Goal: Book appointment/travel/reservation

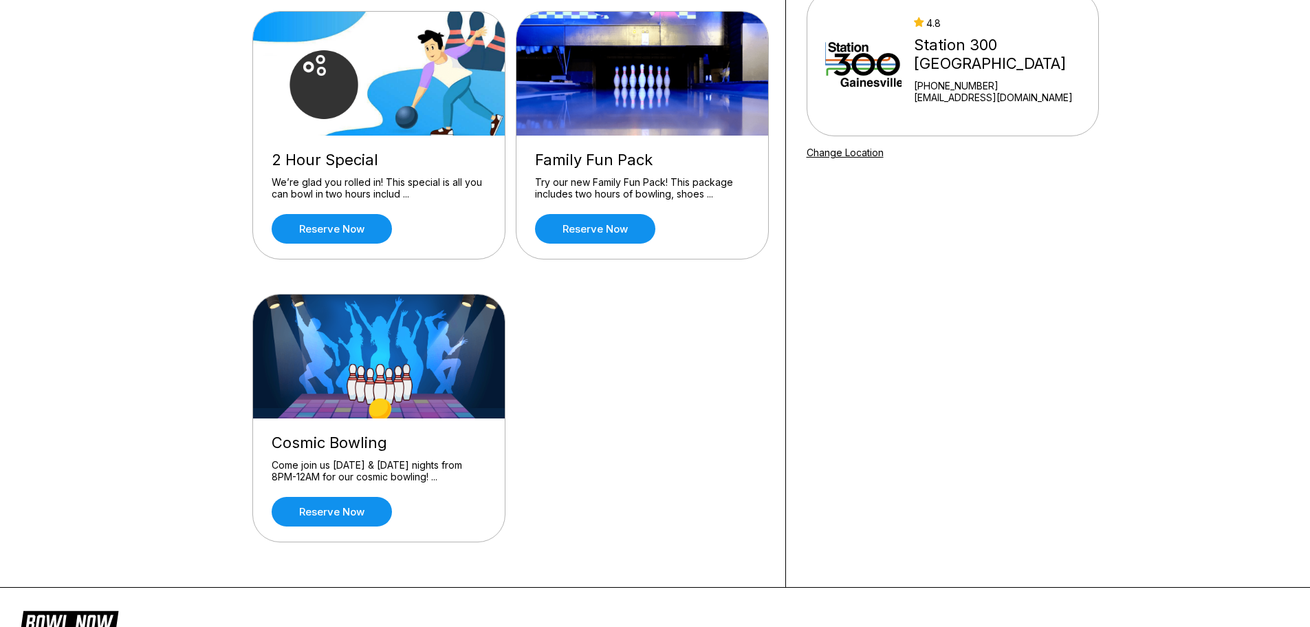
scroll to position [206, 0]
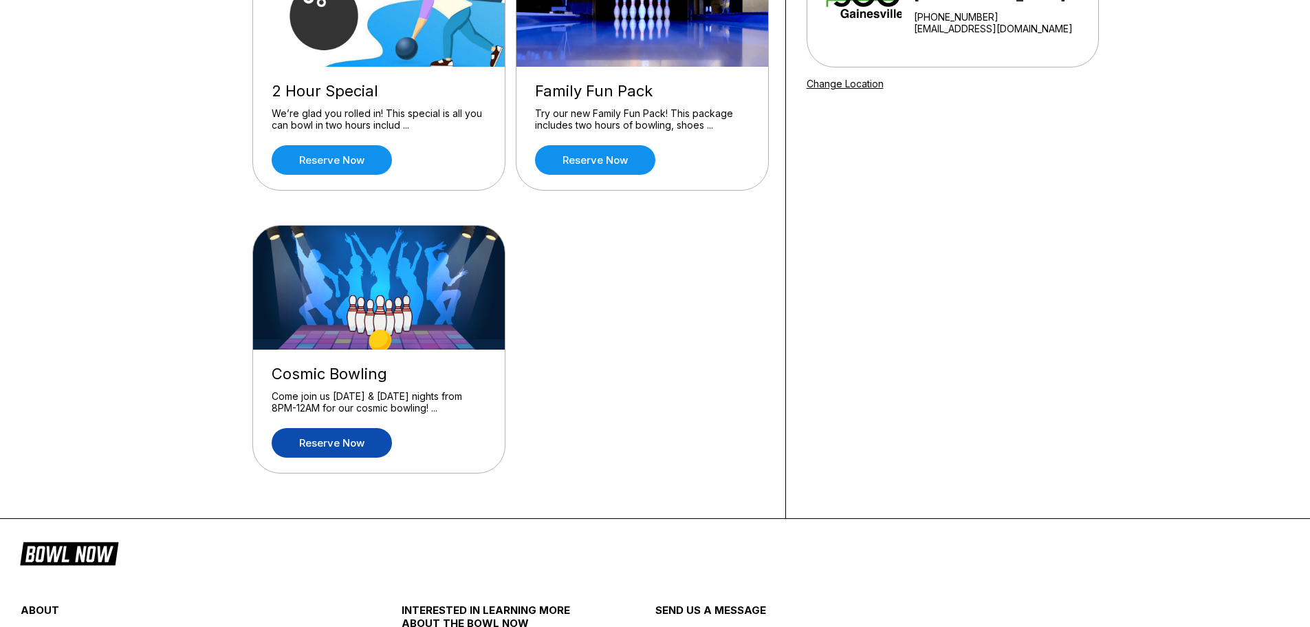
click at [346, 447] on link "Reserve now" at bounding box center [332, 443] width 120 height 30
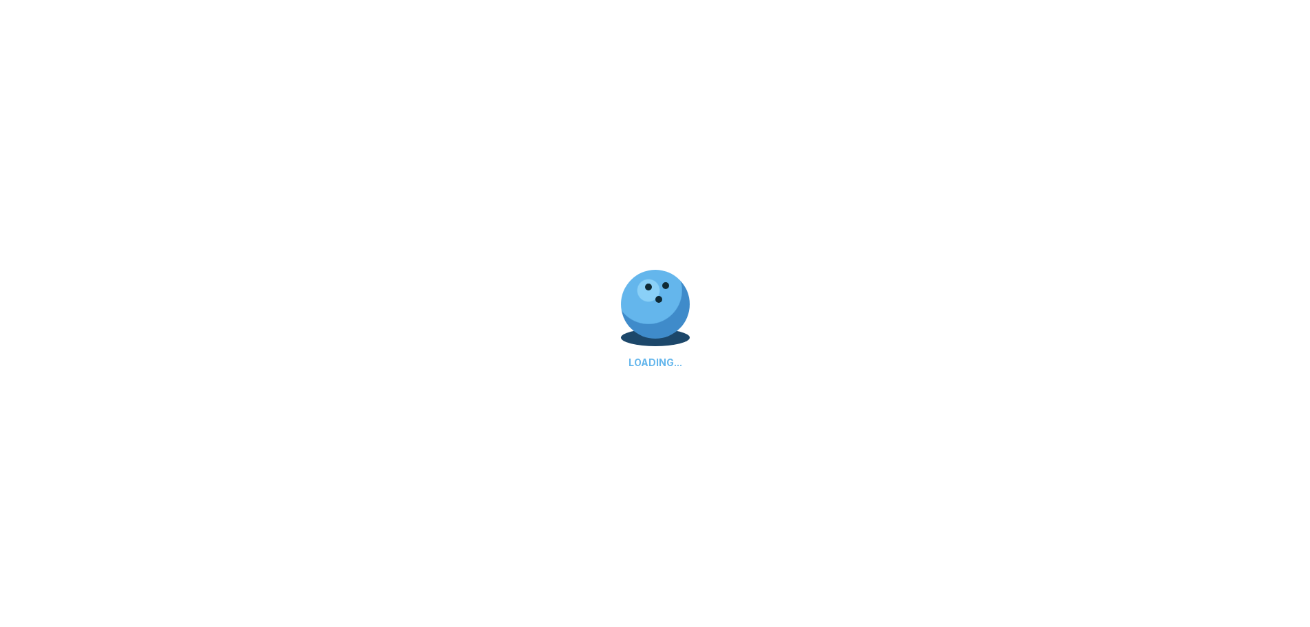
scroll to position [0, 0]
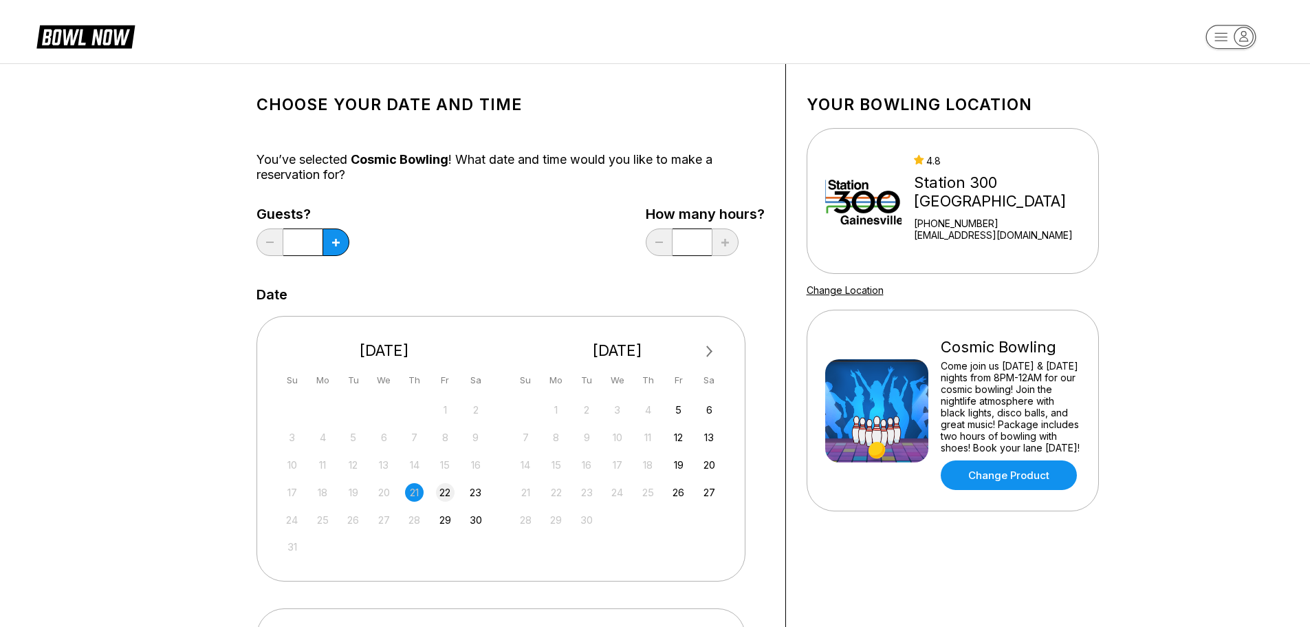
click at [444, 492] on div "22" at bounding box center [445, 492] width 19 height 19
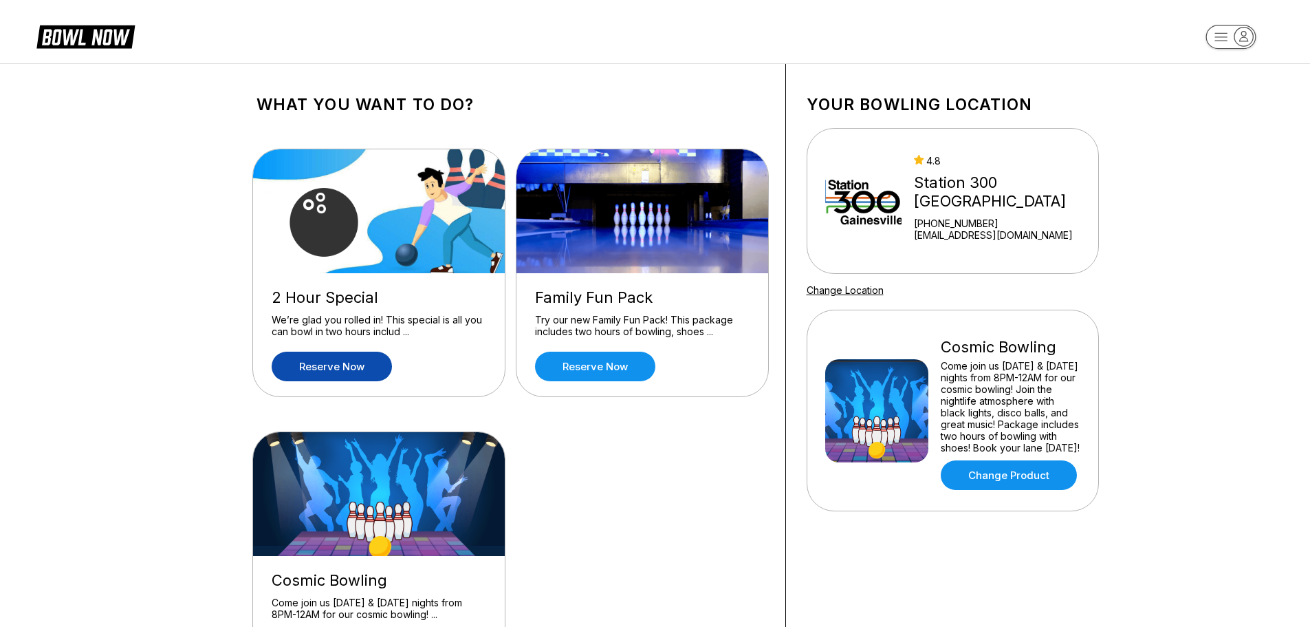
click at [358, 360] on link "Reserve now" at bounding box center [332, 366] width 120 height 30
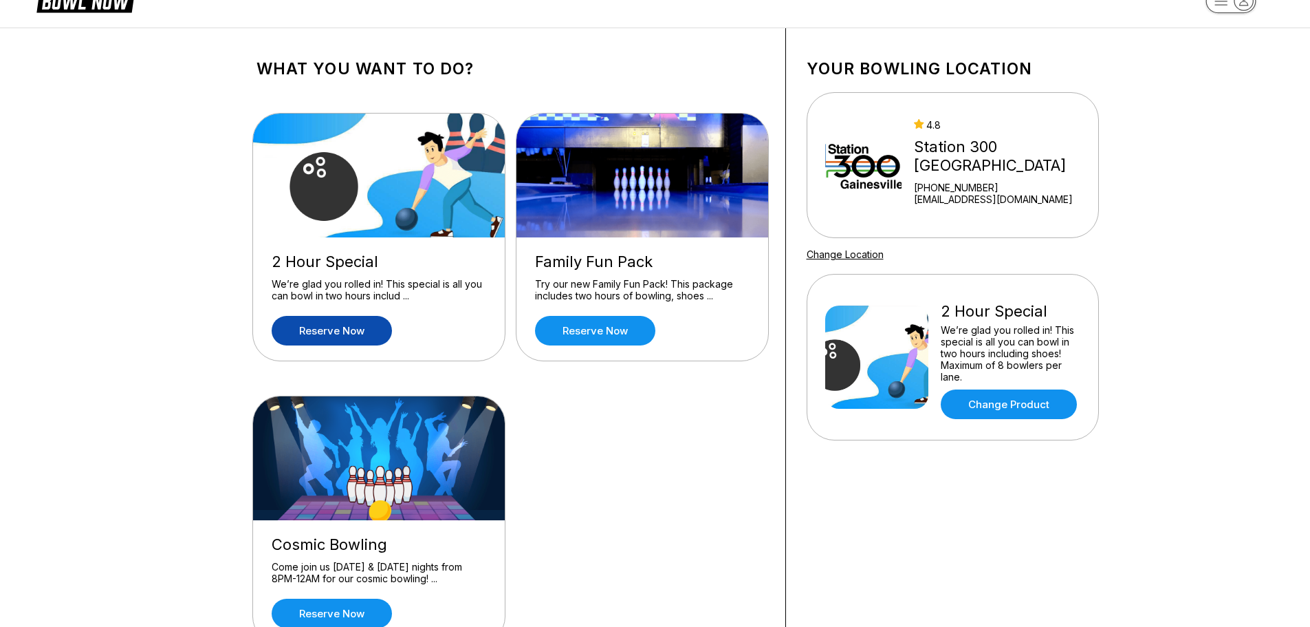
scroll to position [69, 0]
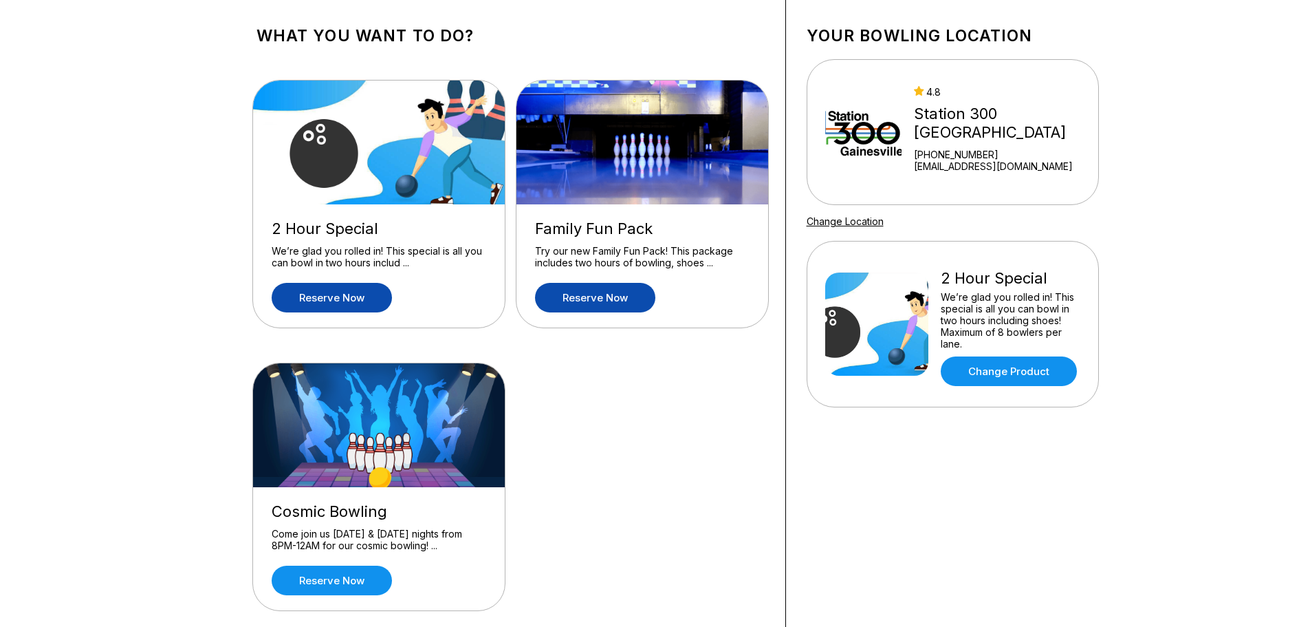
click at [585, 299] on link "Reserve now" at bounding box center [595, 298] width 120 height 30
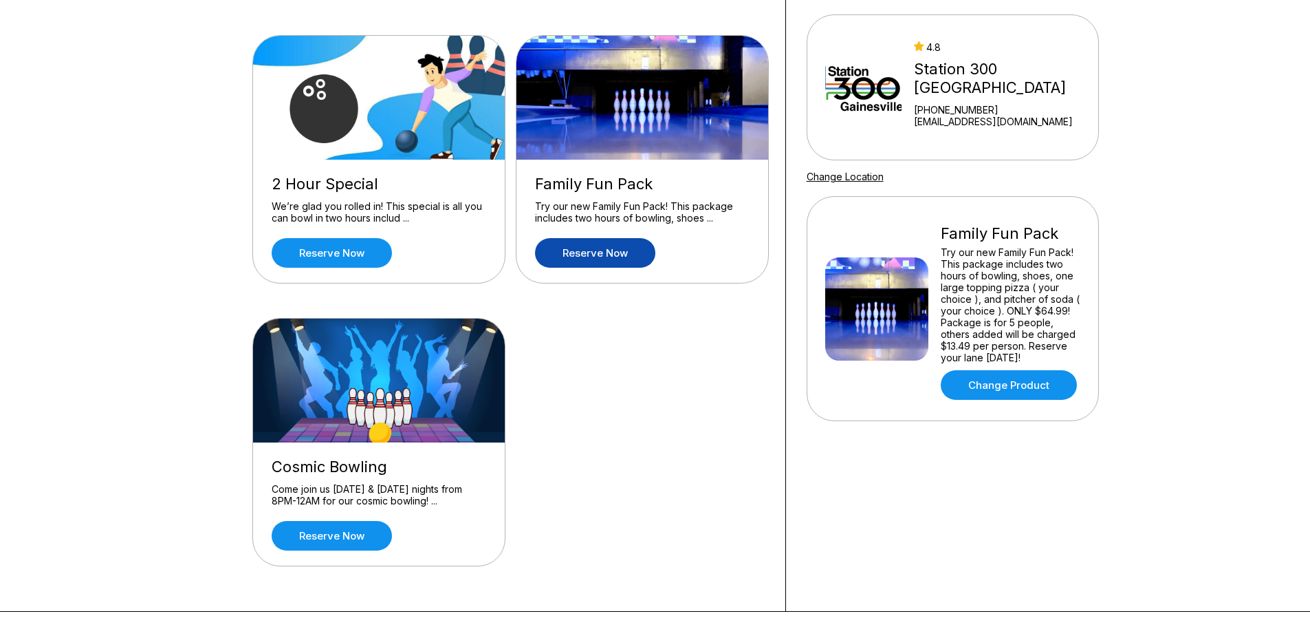
scroll to position [344, 0]
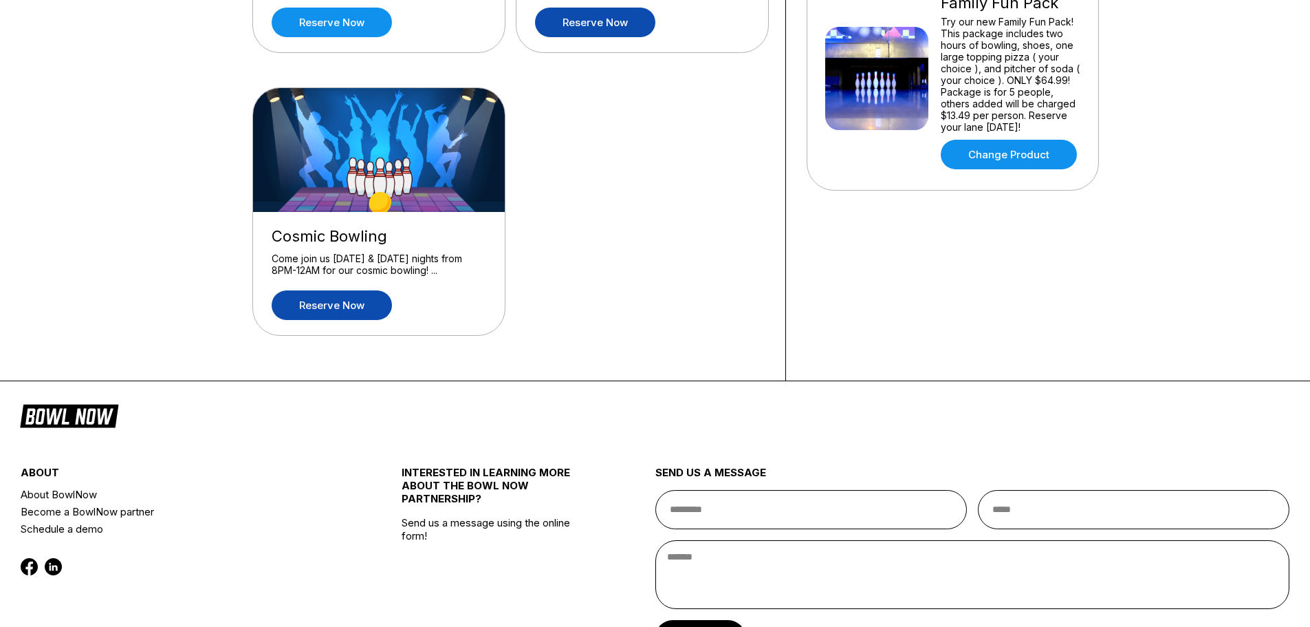
click at [361, 314] on link "Reserve now" at bounding box center [332, 305] width 120 height 30
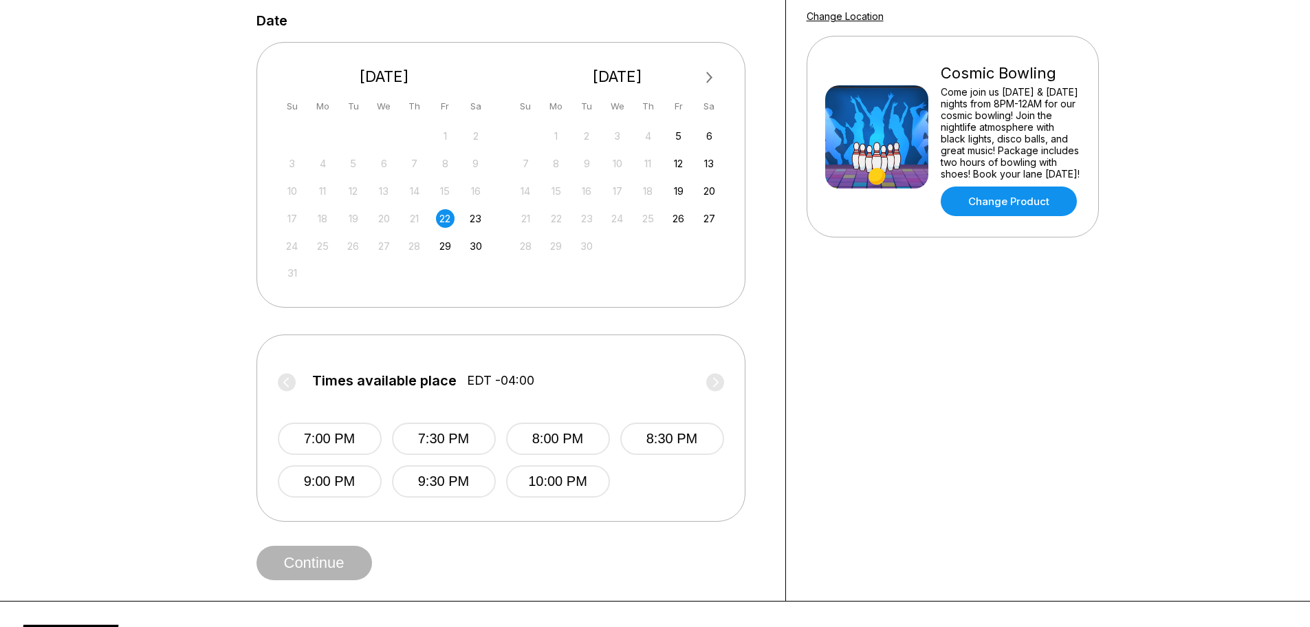
scroll to position [275, 0]
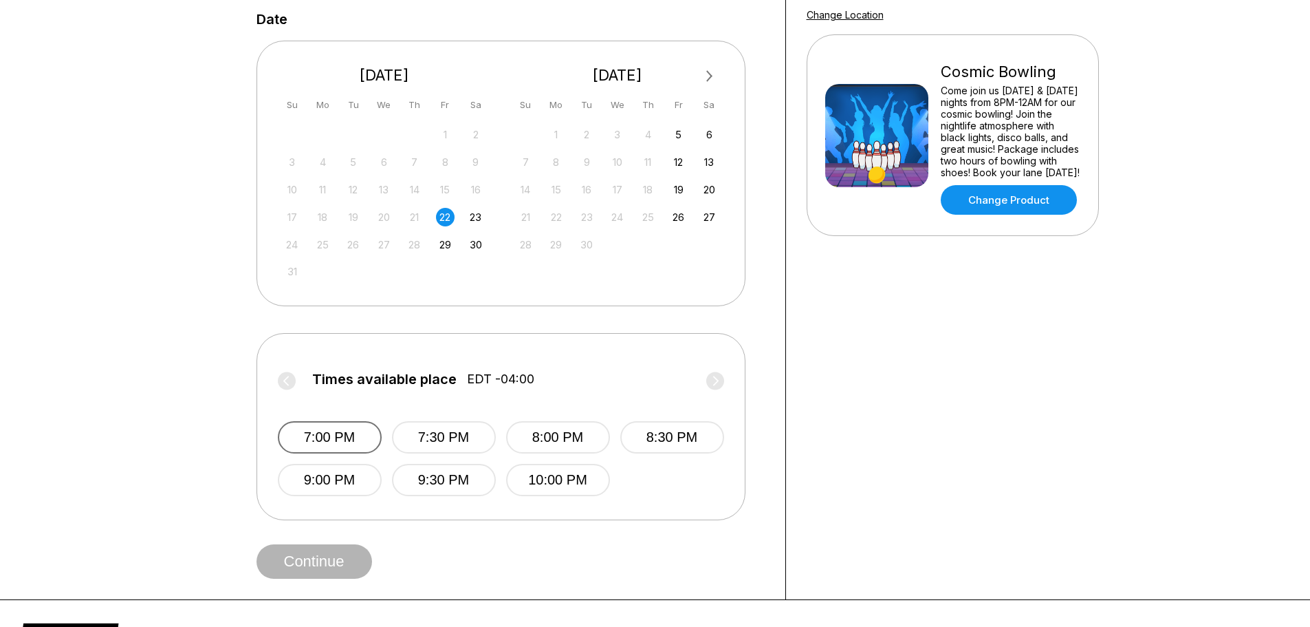
click at [356, 434] on button "7:00 PM" at bounding box center [330, 437] width 104 height 32
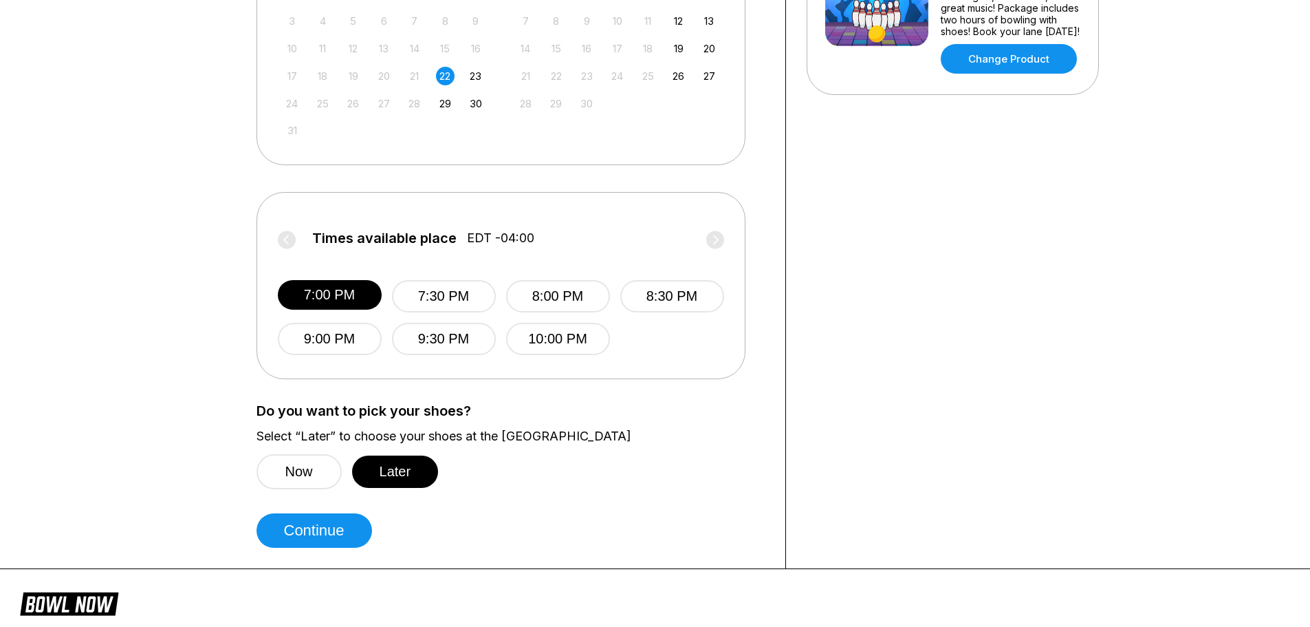
scroll to position [481, 0]
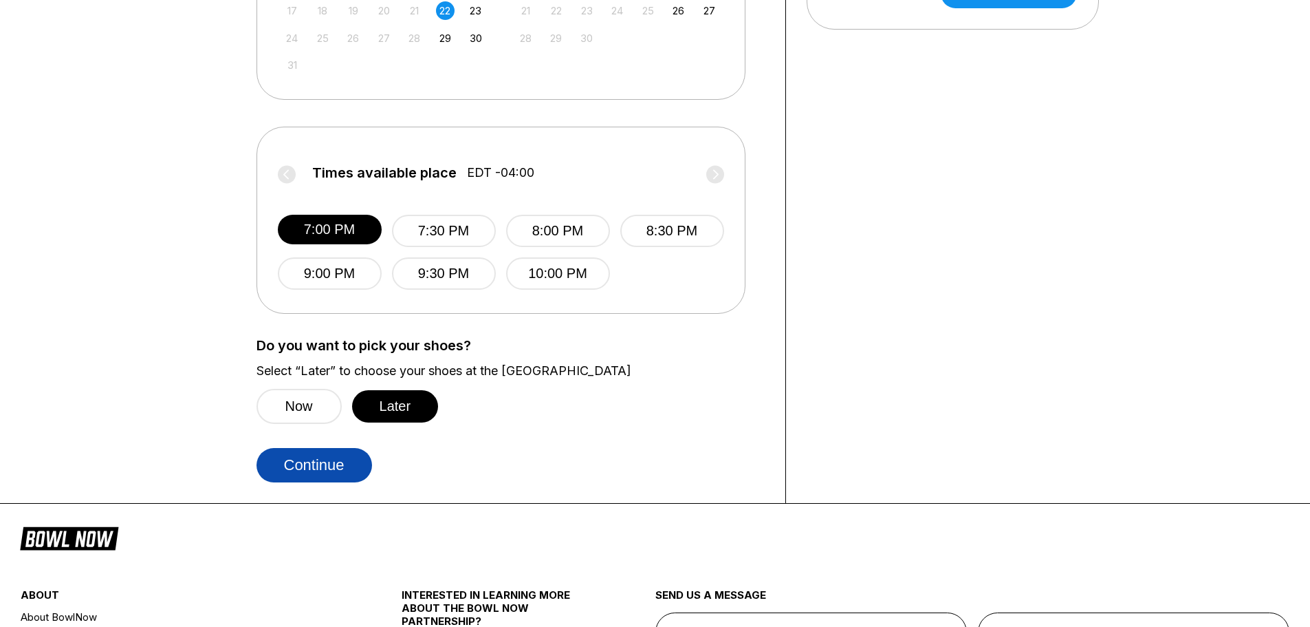
click at [318, 471] on button "Continue" at bounding box center [315, 465] width 116 height 34
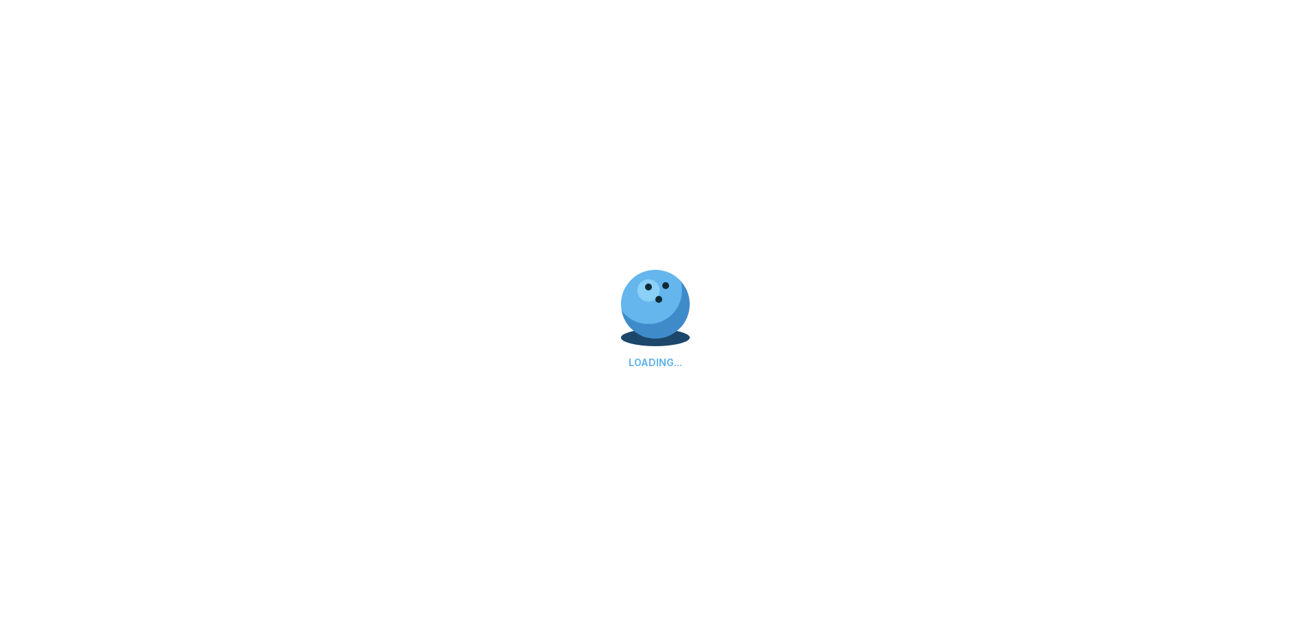
scroll to position [0, 0]
select select "**"
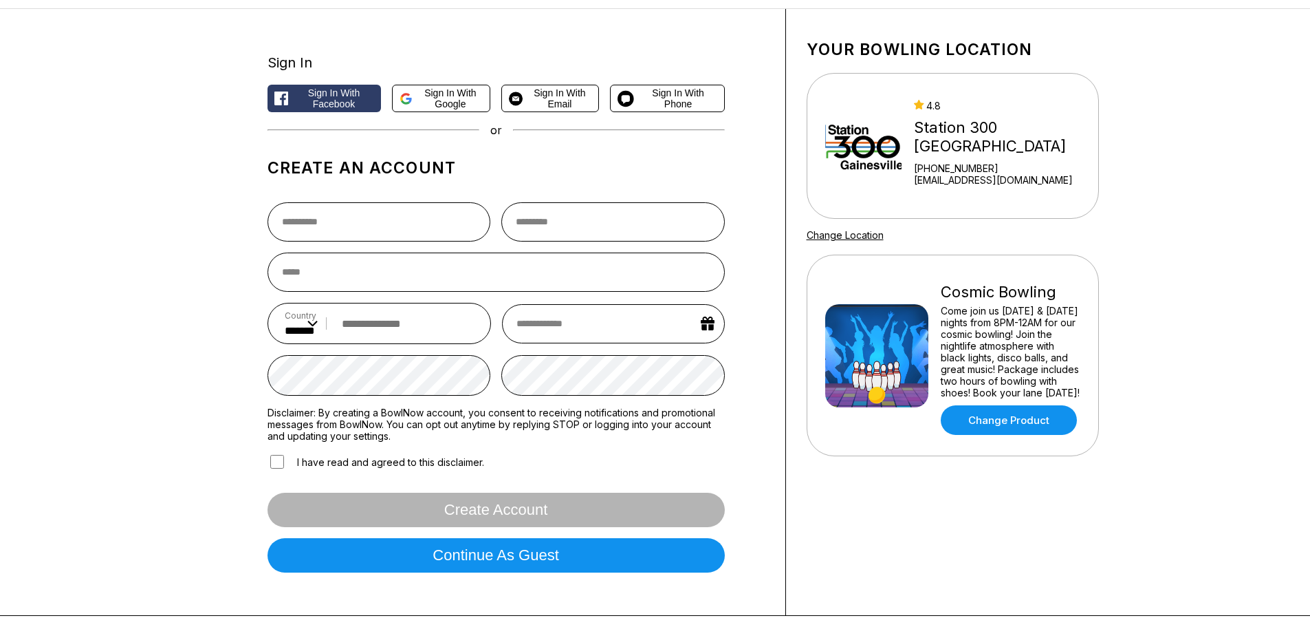
scroll to position [138, 0]
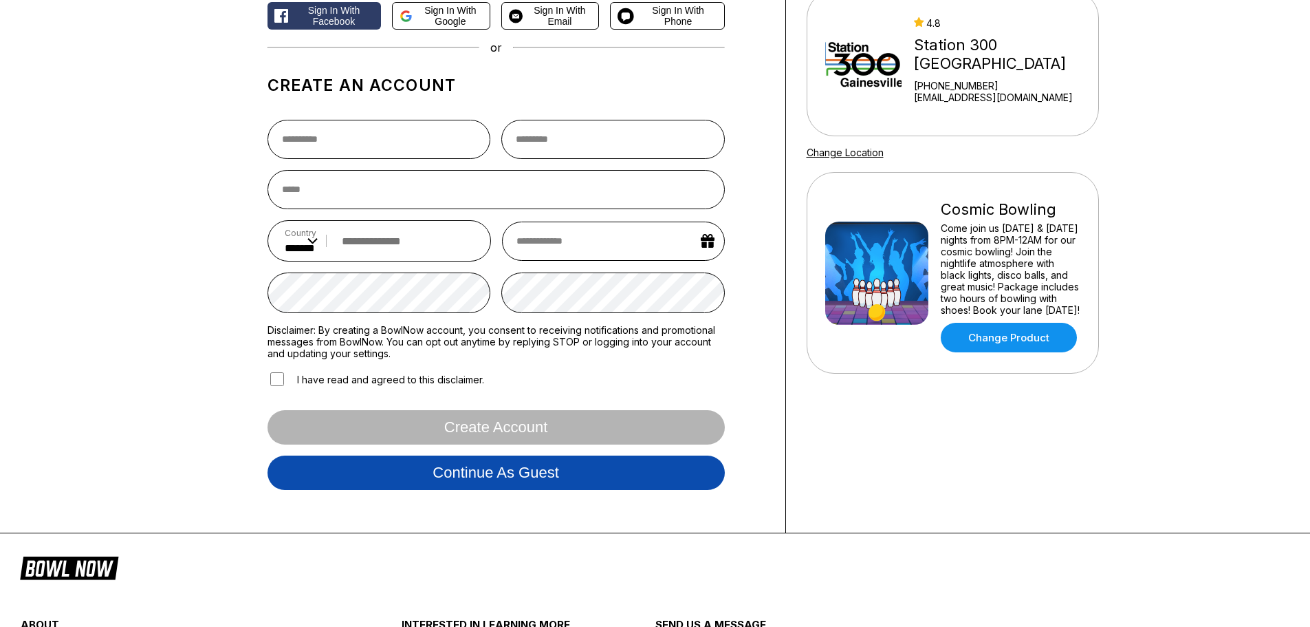
click at [515, 470] on button "Continue as guest" at bounding box center [496, 472] width 457 height 34
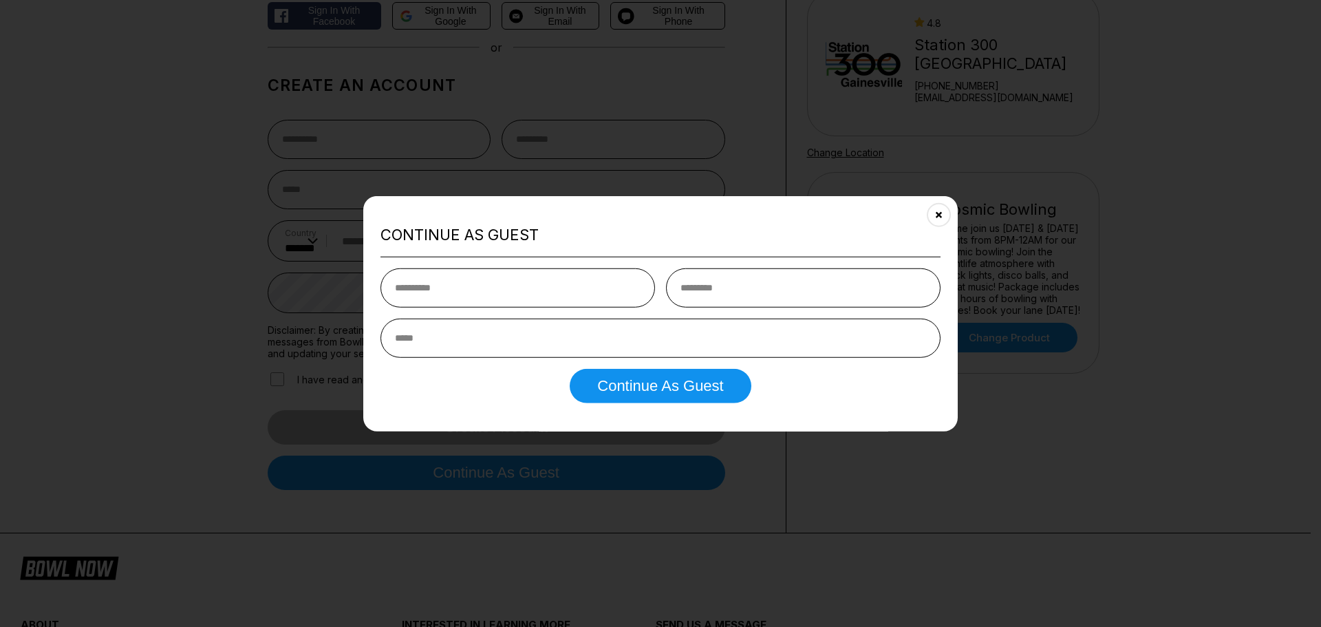
click at [557, 291] on input "text" at bounding box center [517, 287] width 274 height 39
type input "*****"
type input "*"
type input "*****"
type input "**********"
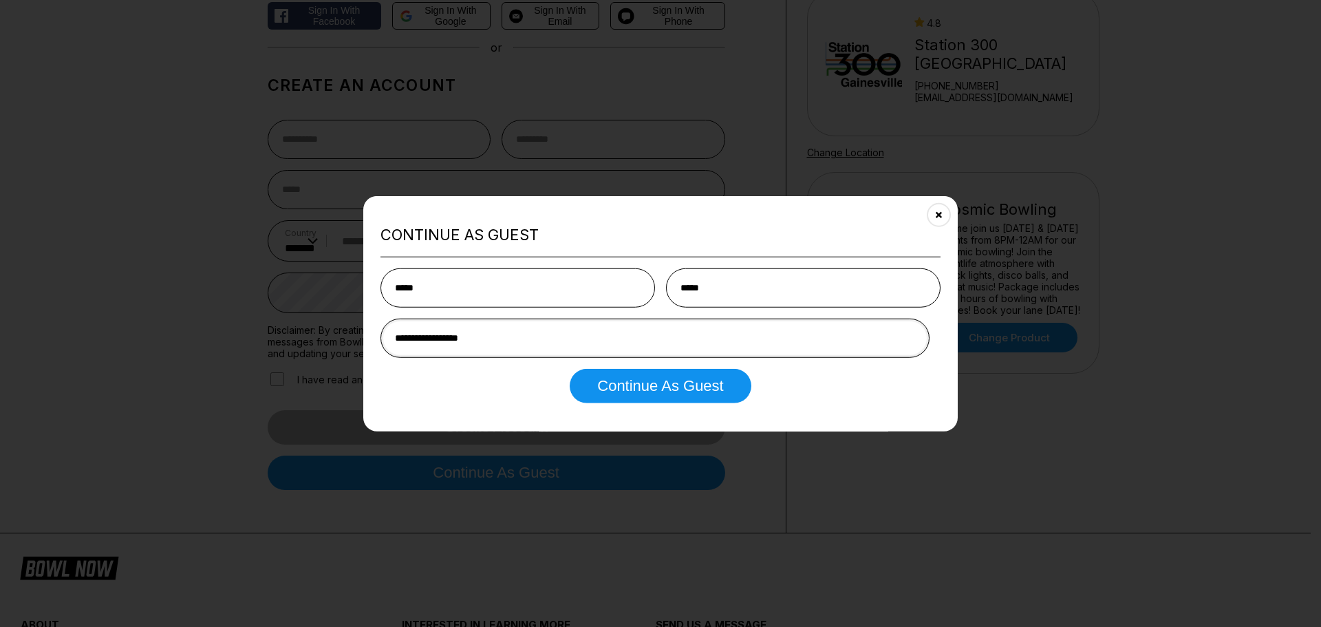
click at [570, 369] on button "Continue as Guest" at bounding box center [660, 386] width 181 height 34
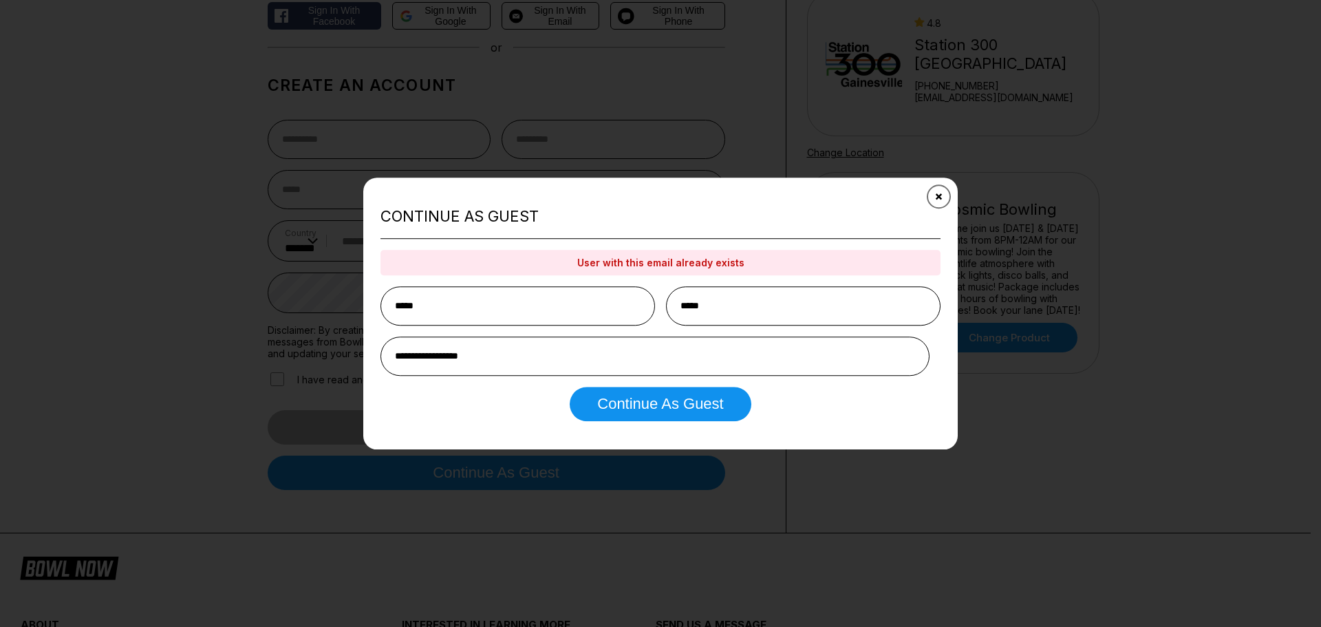
click at [935, 197] on icon "Close" at bounding box center [938, 196] width 11 height 11
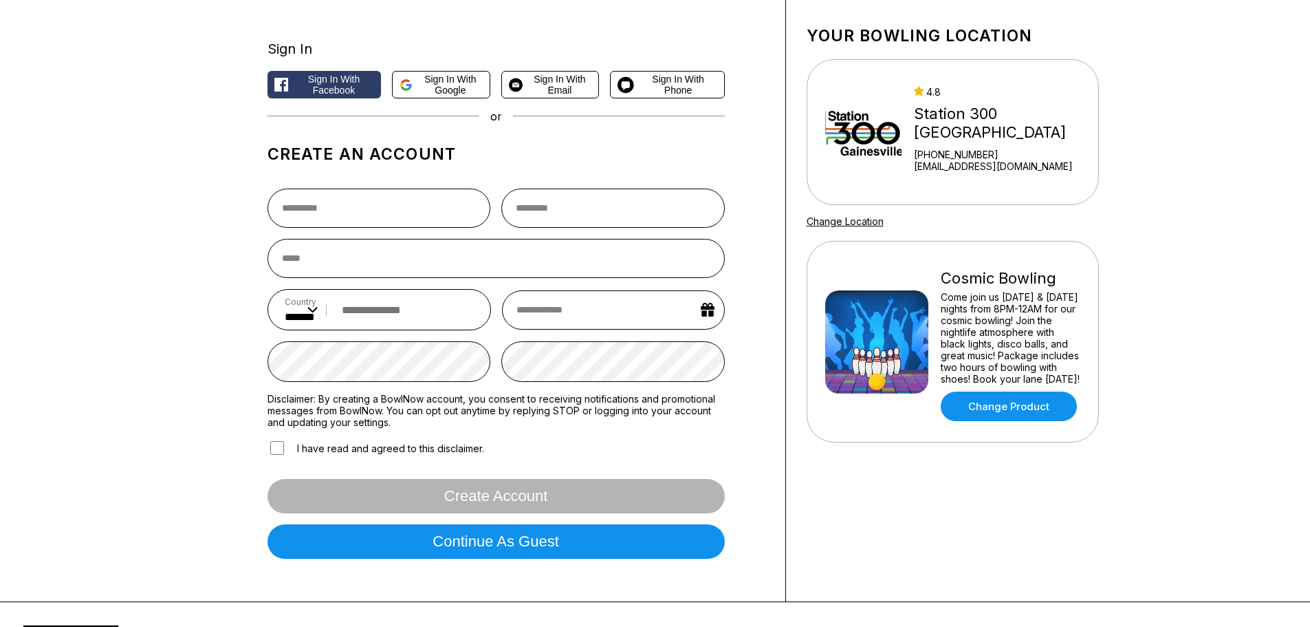
scroll to position [0, 0]
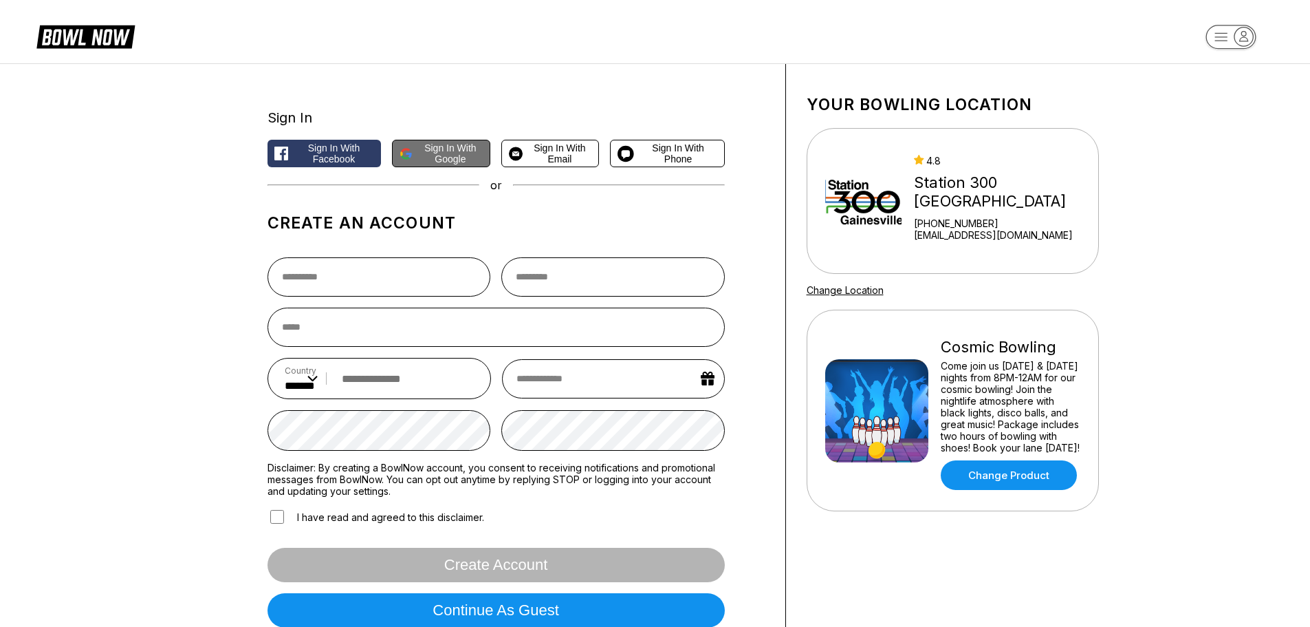
click at [426, 151] on span "Sign in with Google" at bounding box center [450, 153] width 65 height 22
